Goal: Task Accomplishment & Management: Use online tool/utility

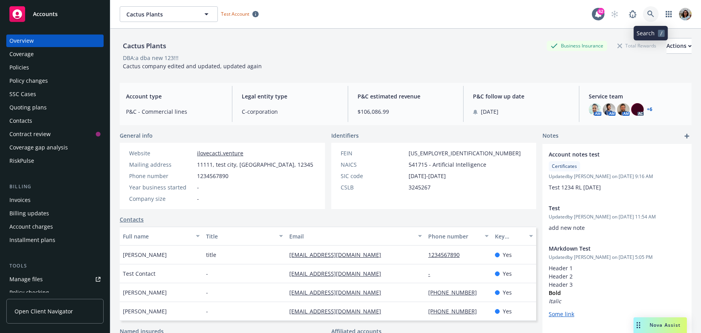
click at [648, 13] on icon at bounding box center [650, 14] width 7 height 7
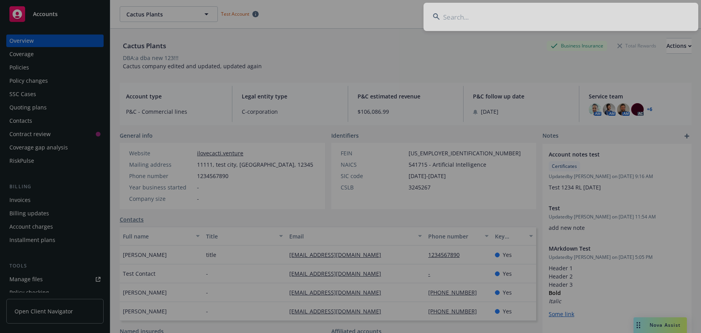
type input "Karney Management"
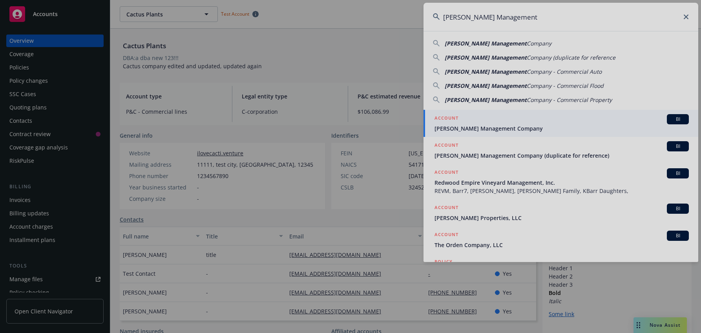
click at [519, 44] on div at bounding box center [350, 166] width 701 height 333
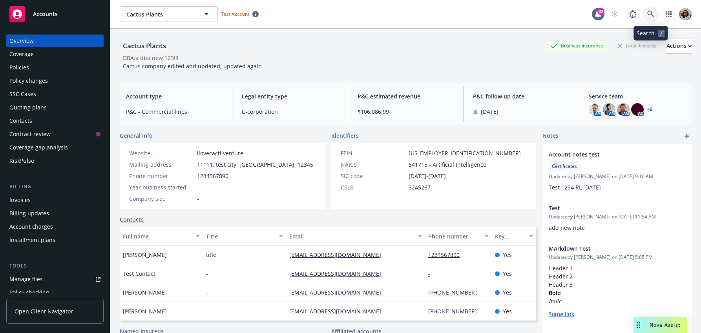
click at [649, 14] on icon at bounding box center [650, 14] width 7 height 7
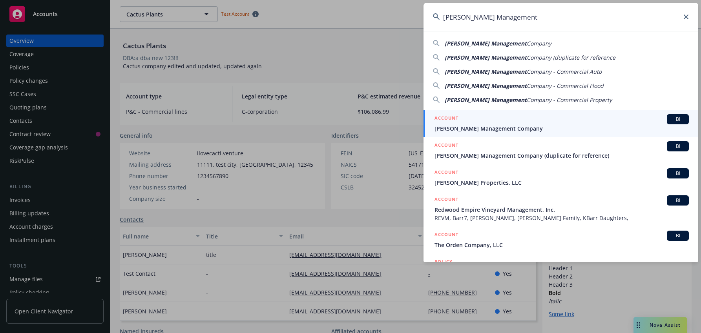
click at [490, 43] on span "Karney Management" at bounding box center [486, 43] width 82 height 7
type input "[PERSON_NAME] Management Company"
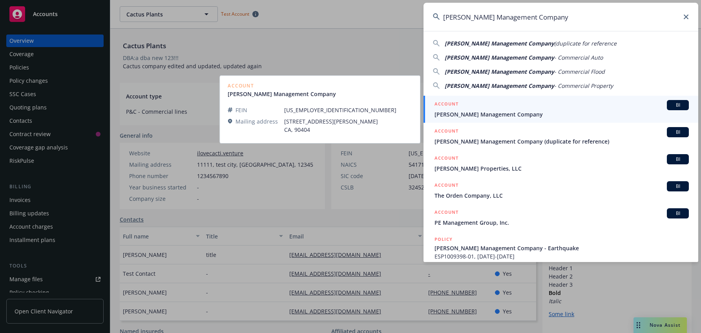
click at [522, 110] on span "[PERSON_NAME] Management Company" at bounding box center [561, 114] width 254 height 8
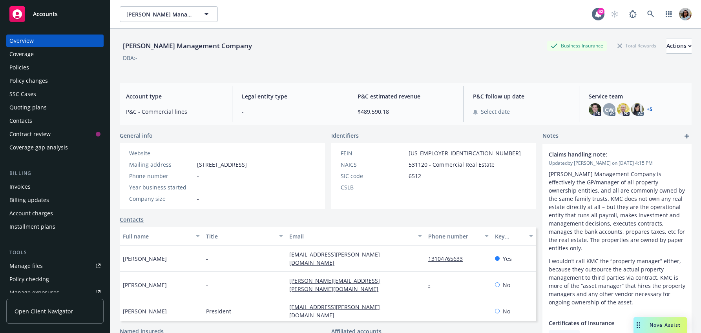
click at [61, 308] on span "Open Client Navigator" at bounding box center [44, 311] width 58 height 8
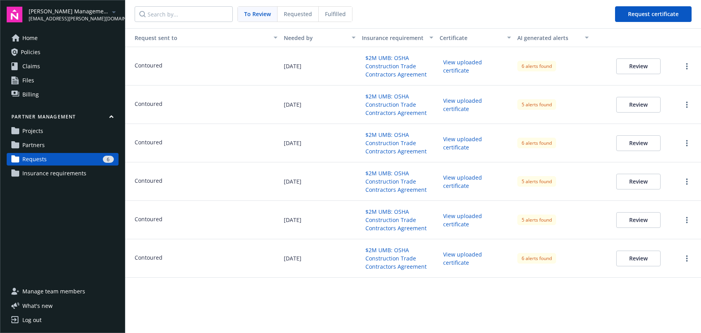
click at [623, 68] on button "Review" at bounding box center [638, 66] width 44 height 16
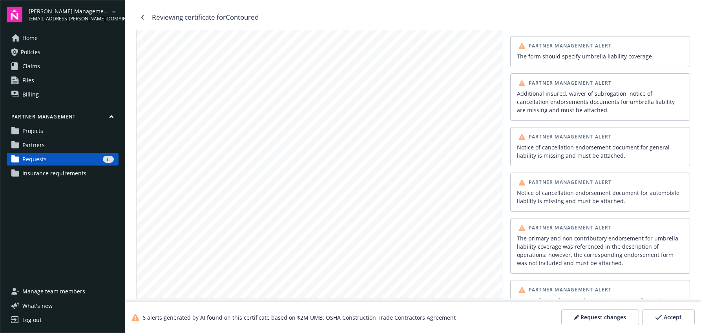
click at [585, 109] on div "Additional insured, waiver of subrogation, notice of cancellation endorsements …" at bounding box center [600, 101] width 166 height 25
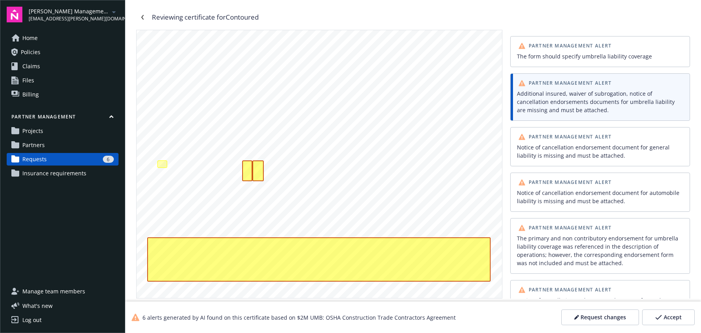
scroll to position [146, 0]
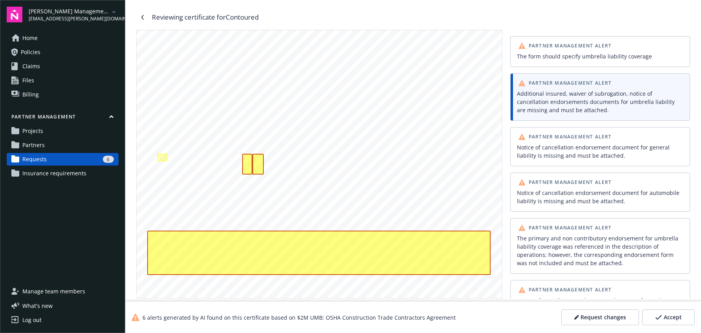
click at [544, 62] on div "Partner Management Alert The form should specify umbrella liability coverage" at bounding box center [600, 51] width 180 height 31
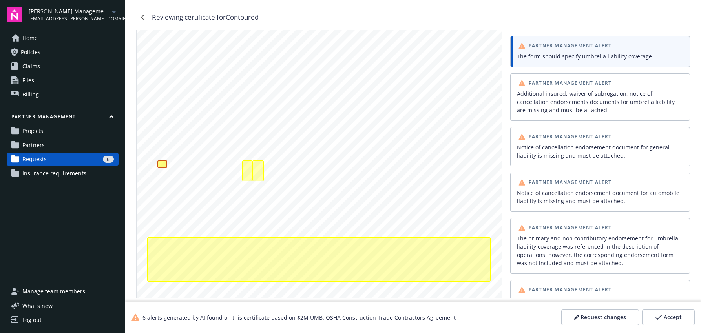
click at [556, 151] on div "Notice of cancellation endorsement document for general liability is missing an…" at bounding box center [600, 151] width 166 height 16
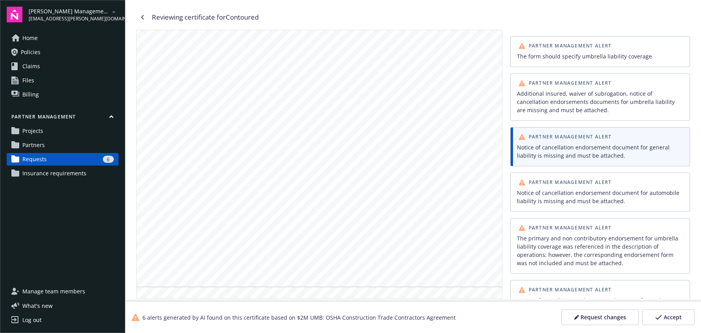
scroll to position [1167, 0]
click at [555, 204] on div "Notice of cancellation endorsement document for automobile liability is missing…" at bounding box center [600, 197] width 166 height 16
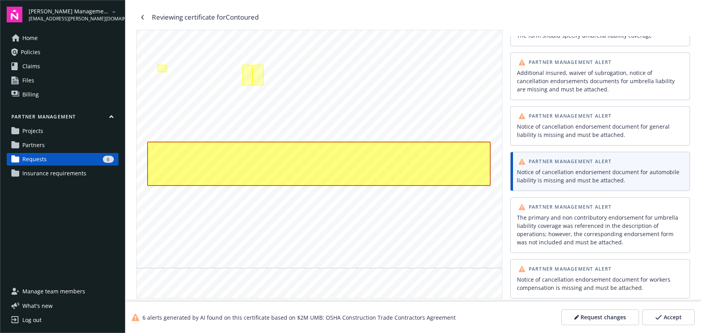
scroll to position [234, 0]
click at [554, 281] on div "Notice of cancellation endorsement document for workers compensation is missing…" at bounding box center [600, 283] width 166 height 16
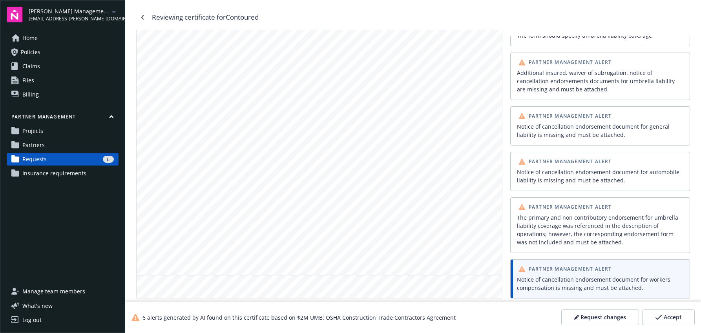
scroll to position [4953, 0]
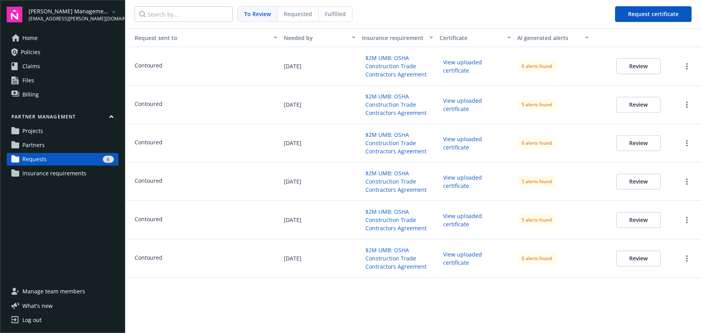
click at [628, 100] on button "Review" at bounding box center [638, 105] width 44 height 16
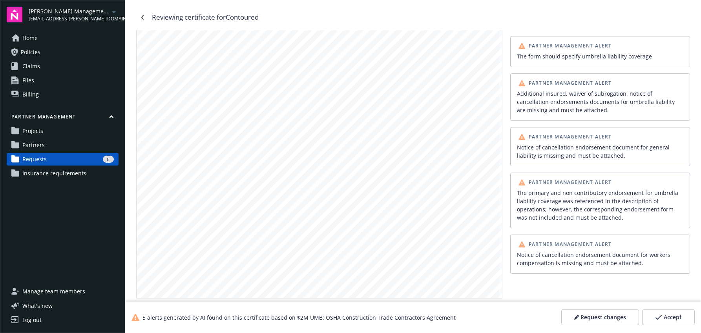
click at [596, 262] on div "Notice of cancellation endorsement document for workers compensation is missing…" at bounding box center [600, 259] width 166 height 16
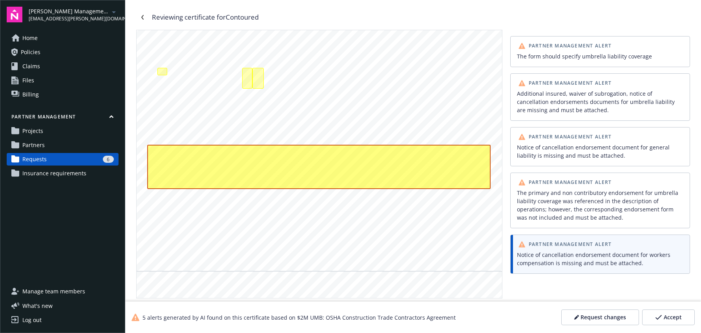
scroll to position [234, 0]
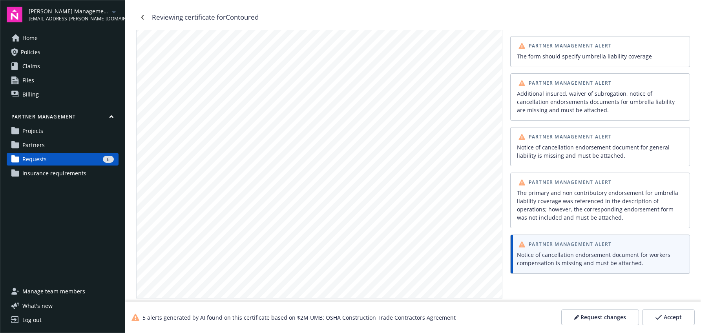
click at [571, 216] on div "The primary and non contributory endorsement for umbrella liability coverage wa…" at bounding box center [600, 205] width 166 height 33
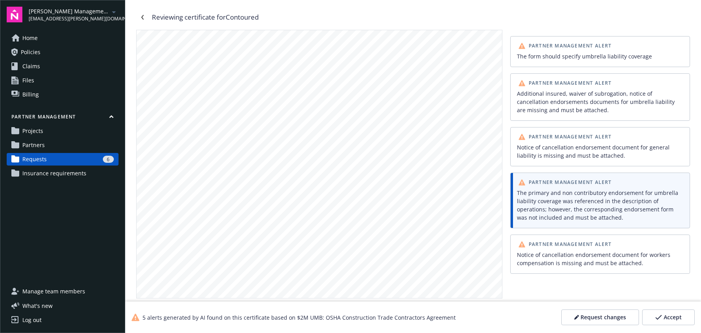
scroll to position [10135, 0]
